Goal: Obtain resource: Obtain resource

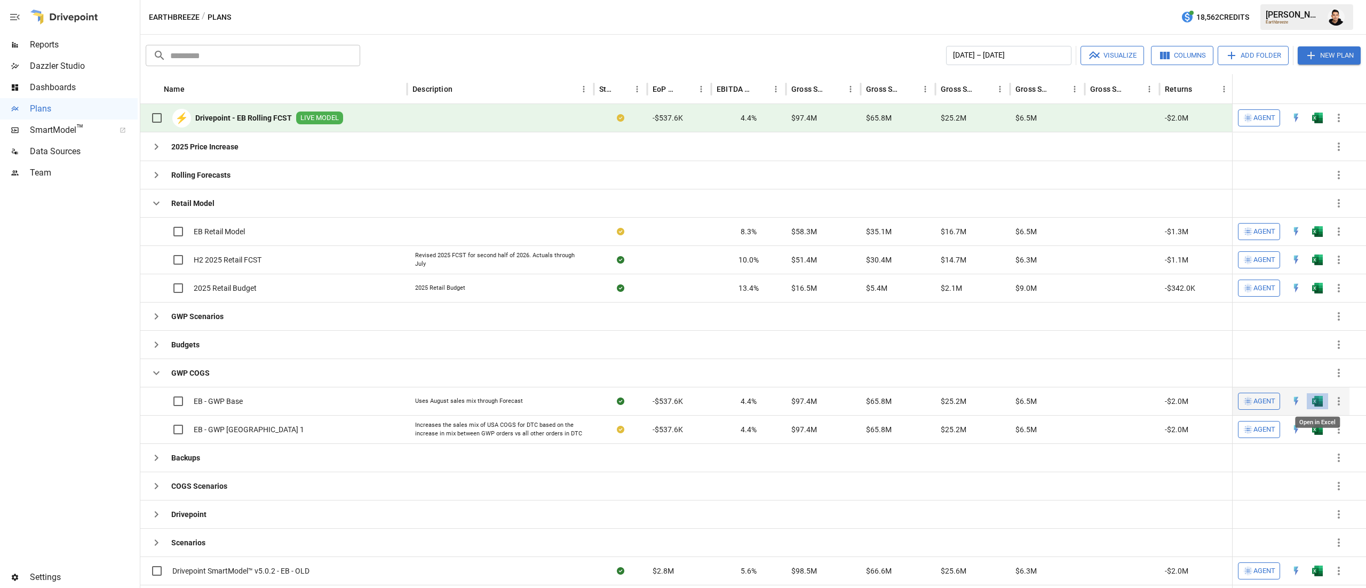
click at [1315, 404] on img "Open in Excel" at bounding box center [1317, 401] width 11 height 11
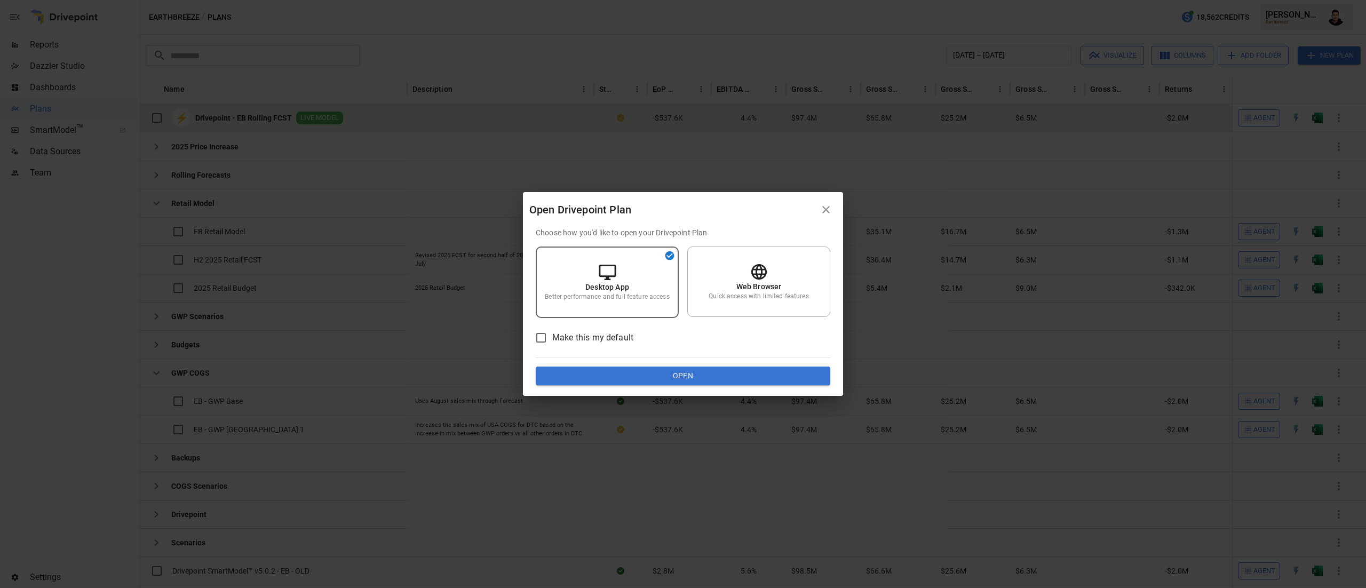
click at [752, 362] on div "Choose how you'd like to open your Drivepoint Plan Desktop App Better performan…" at bounding box center [683, 306] width 295 height 158
click at [754, 371] on button "Open" at bounding box center [683, 376] width 295 height 19
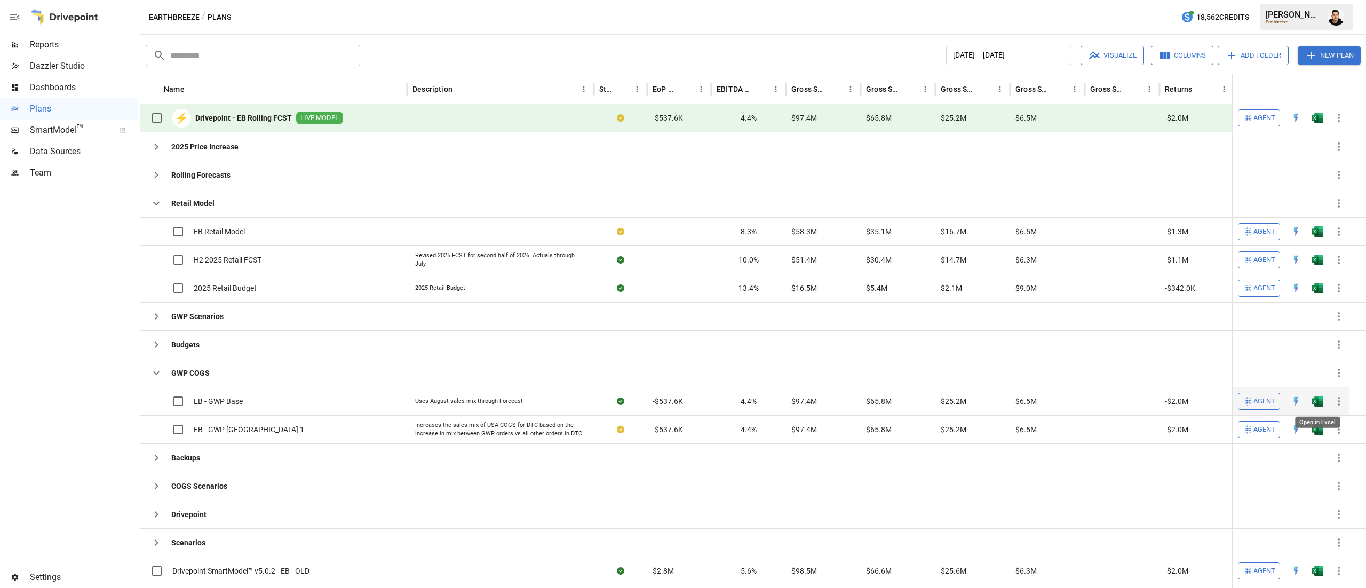
click at [1322, 401] on img "Open in Excel" at bounding box center [1317, 401] width 11 height 11
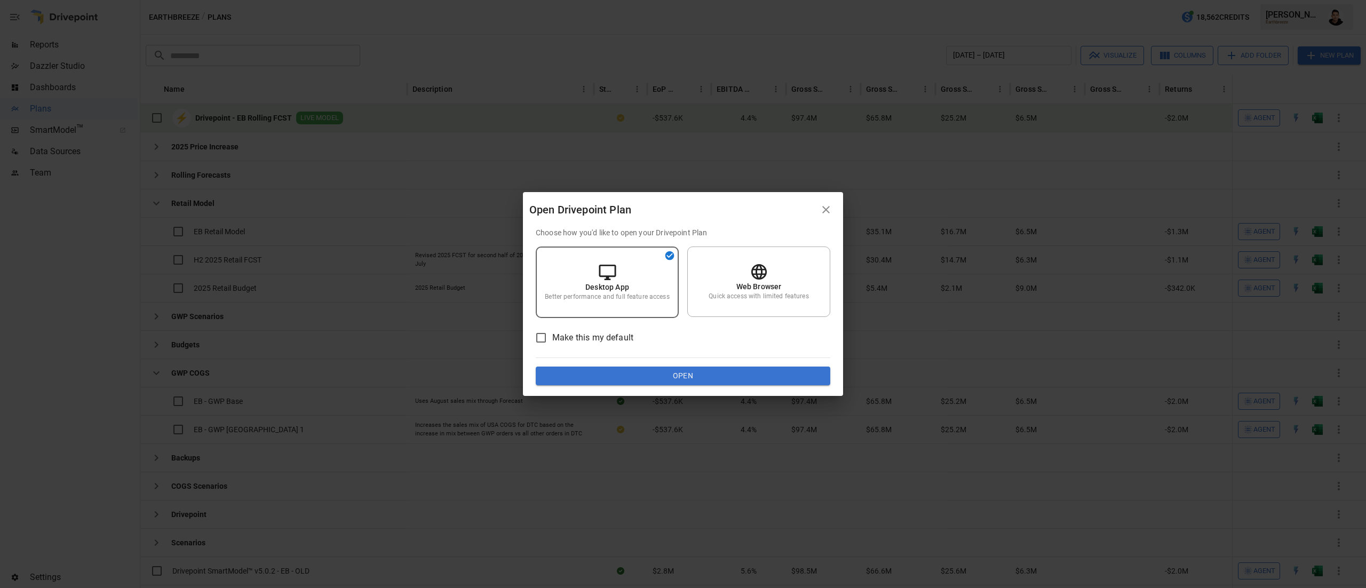
click at [718, 371] on button "Open" at bounding box center [683, 376] width 295 height 19
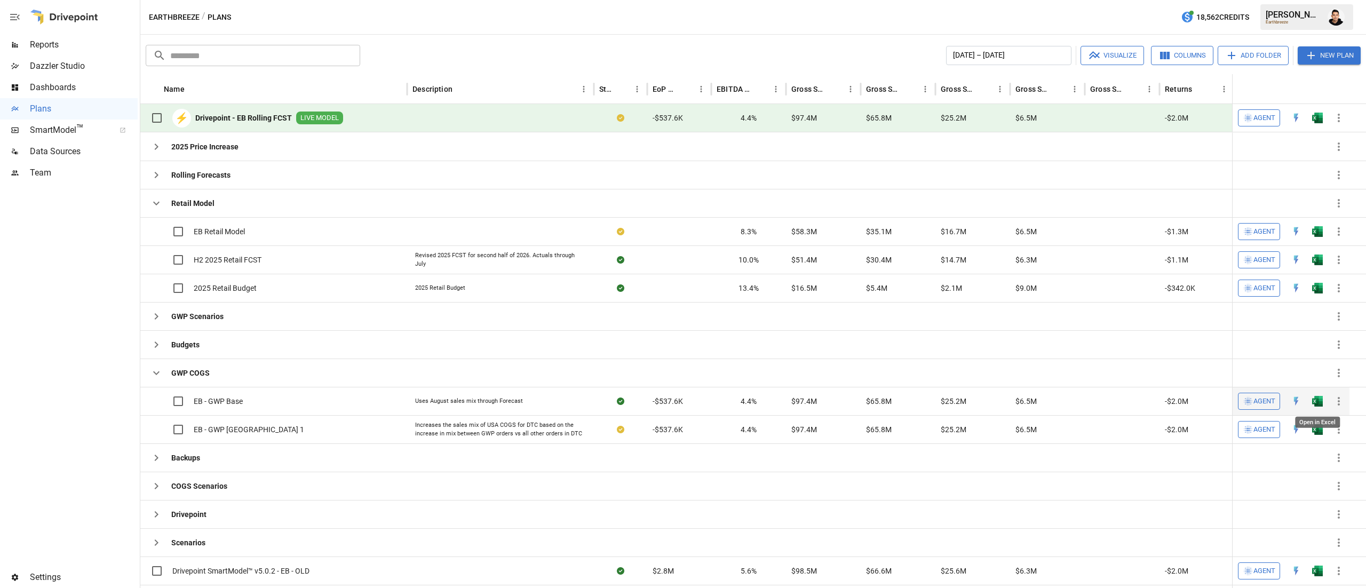
click at [1315, 403] on img "Open in Excel" at bounding box center [1317, 401] width 11 height 11
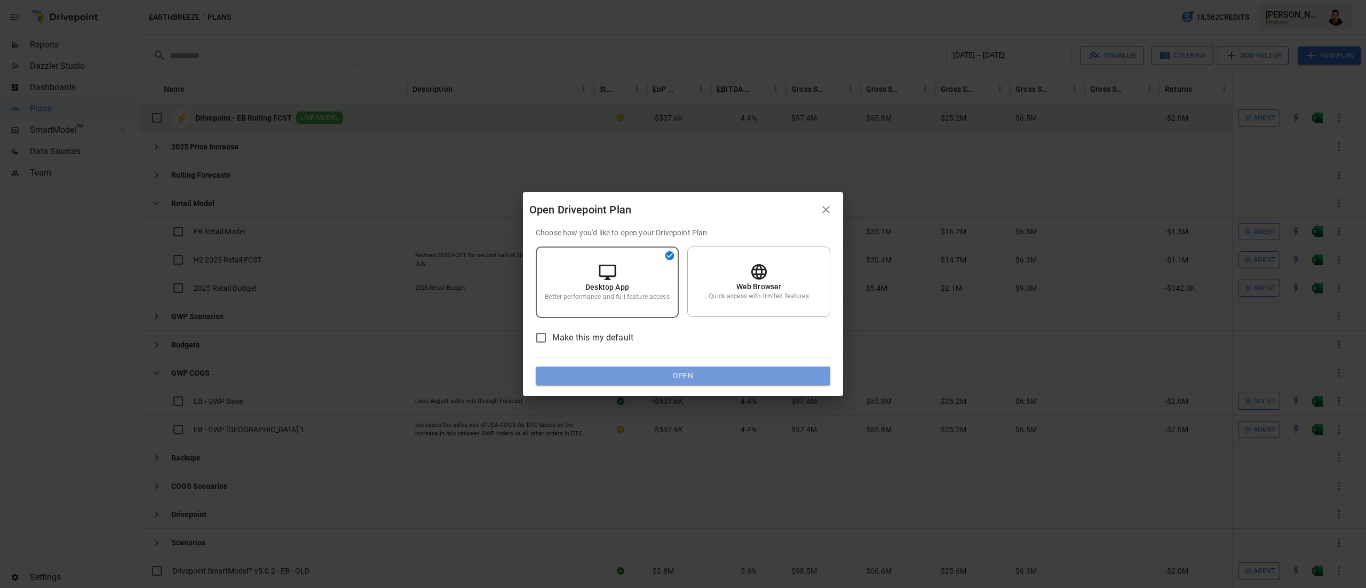
click at [703, 372] on button "Open" at bounding box center [683, 376] width 295 height 19
